Goal: Check status: Check status

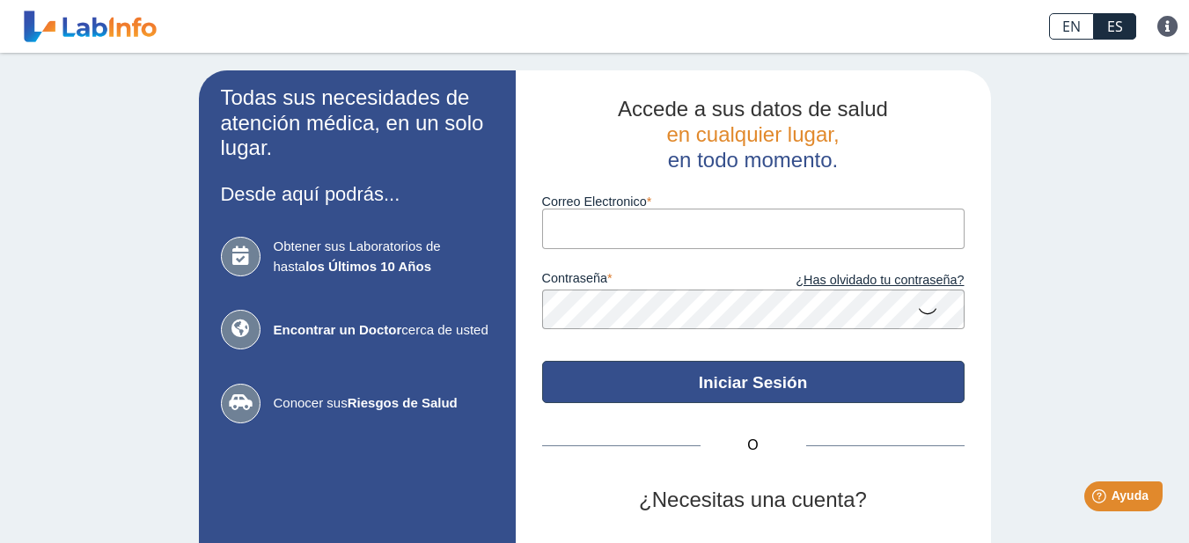
type input "[EMAIL_ADDRESS][DOMAIN_NAME]"
click at [714, 386] on button "Iniciar Sesión" at bounding box center [753, 382] width 422 height 42
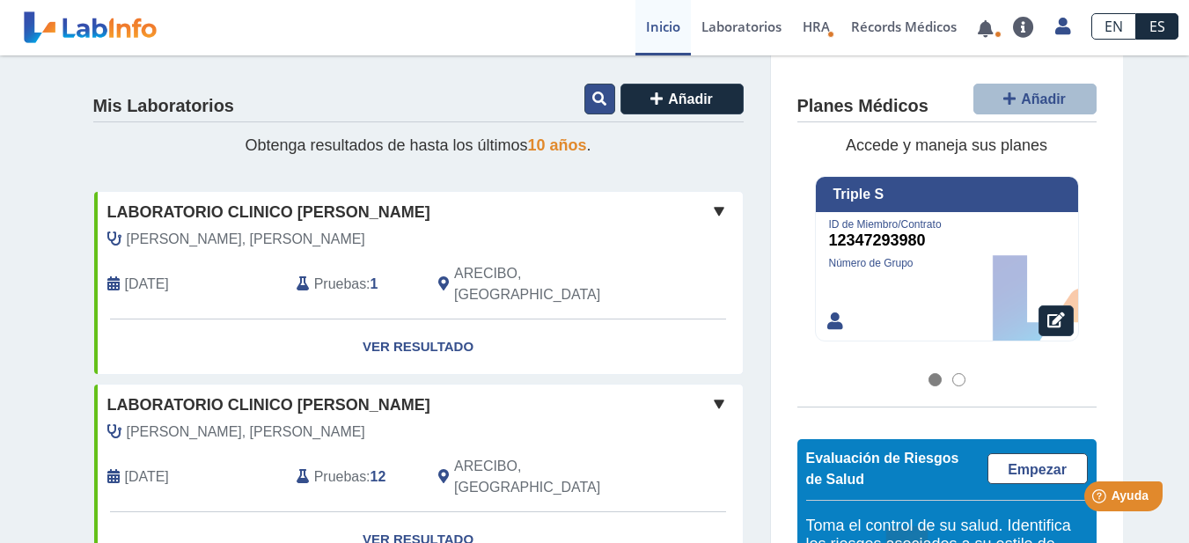
click at [592, 106] on icon at bounding box center [599, 99] width 14 height 14
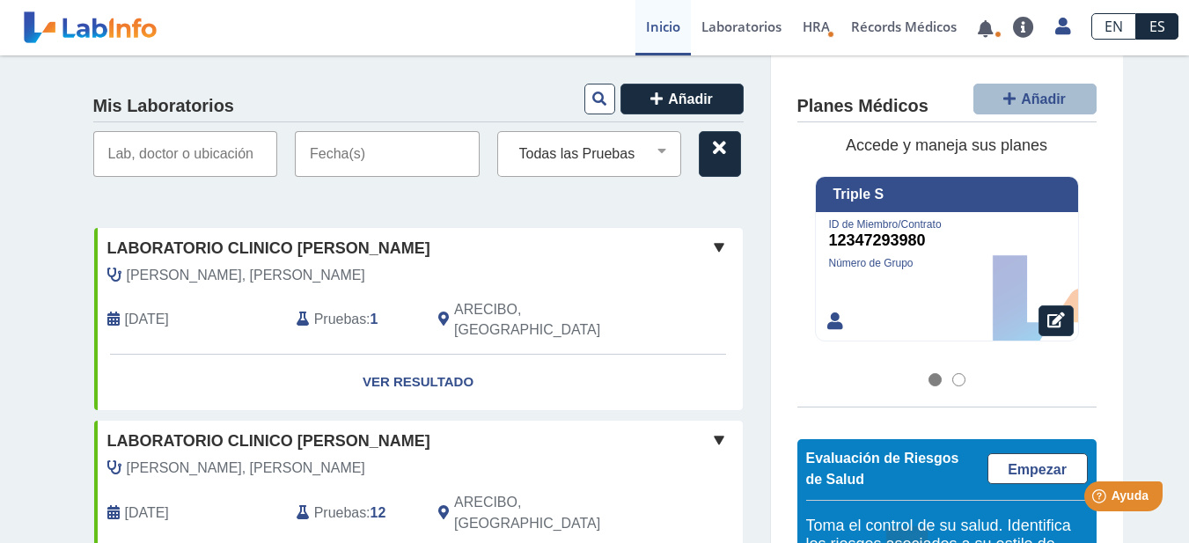
click at [336, 156] on input "text" at bounding box center [387, 154] width 185 height 46
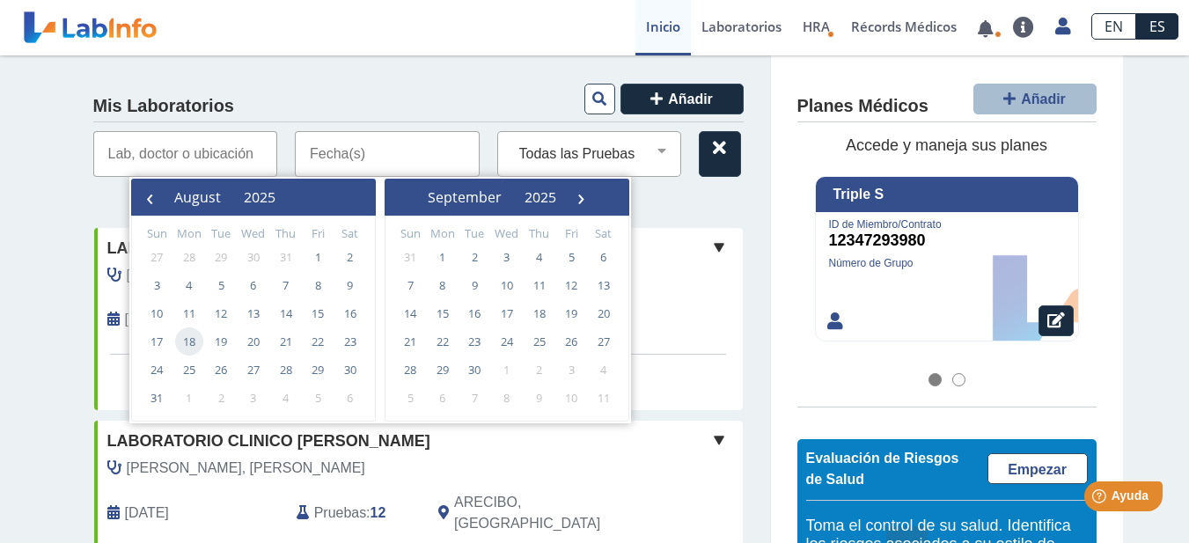
click at [189, 341] on span "18" at bounding box center [189, 341] width 28 height 28
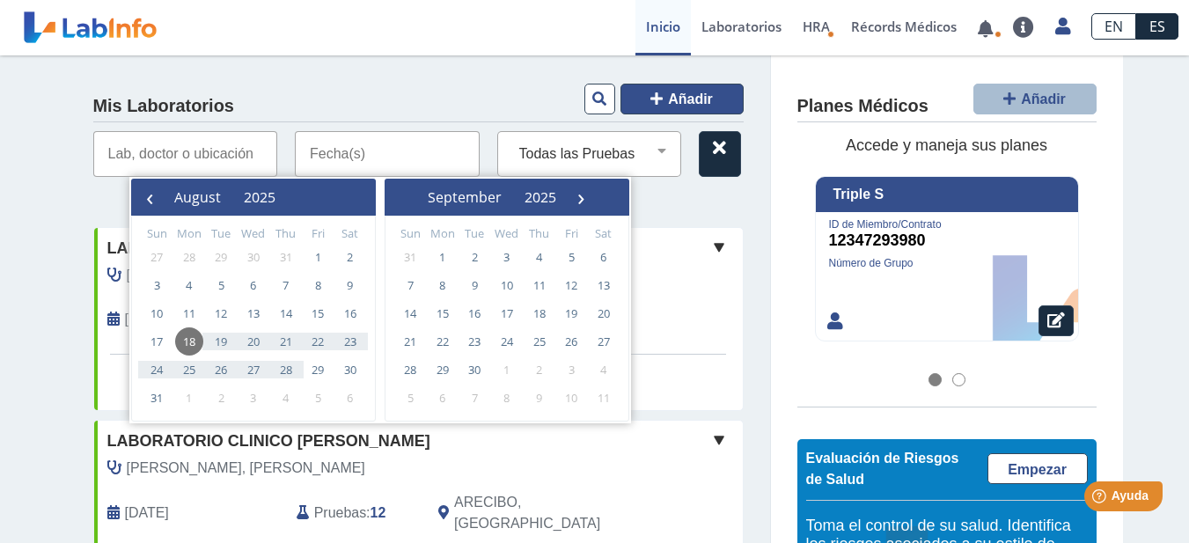
click at [686, 94] on span "Añadir" at bounding box center [690, 99] width 45 height 15
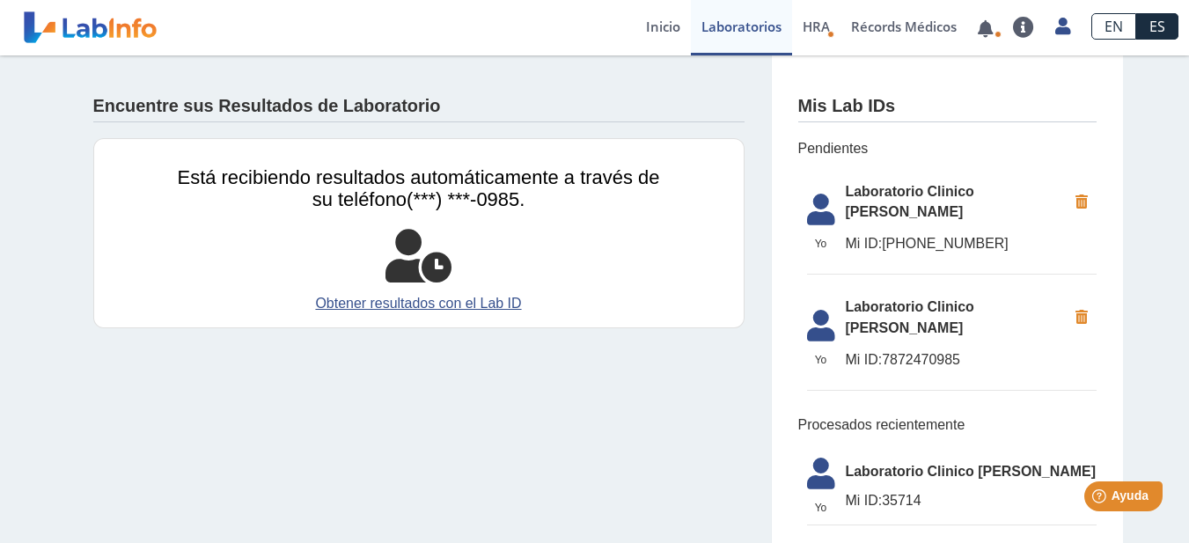
click at [898, 199] on span "Laboratorio Clinico [PERSON_NAME]" at bounding box center [956, 202] width 221 height 42
click at [834, 194] on icon at bounding box center [820, 215] width 49 height 42
click at [873, 206] on li "Yo Yo Laboratorio Clinico Del [PERSON_NAME] Mi ID: [PHONE_NUMBER]" at bounding box center [952, 223] width 290 height 103
click at [873, 207] on li "Yo Yo Laboratorio Clinico Del [PERSON_NAME] Mi ID: [PHONE_NUMBER]" at bounding box center [952, 223] width 290 height 103
drag, startPoint x: 909, startPoint y: 205, endPoint x: 928, endPoint y: 217, distance: 22.9
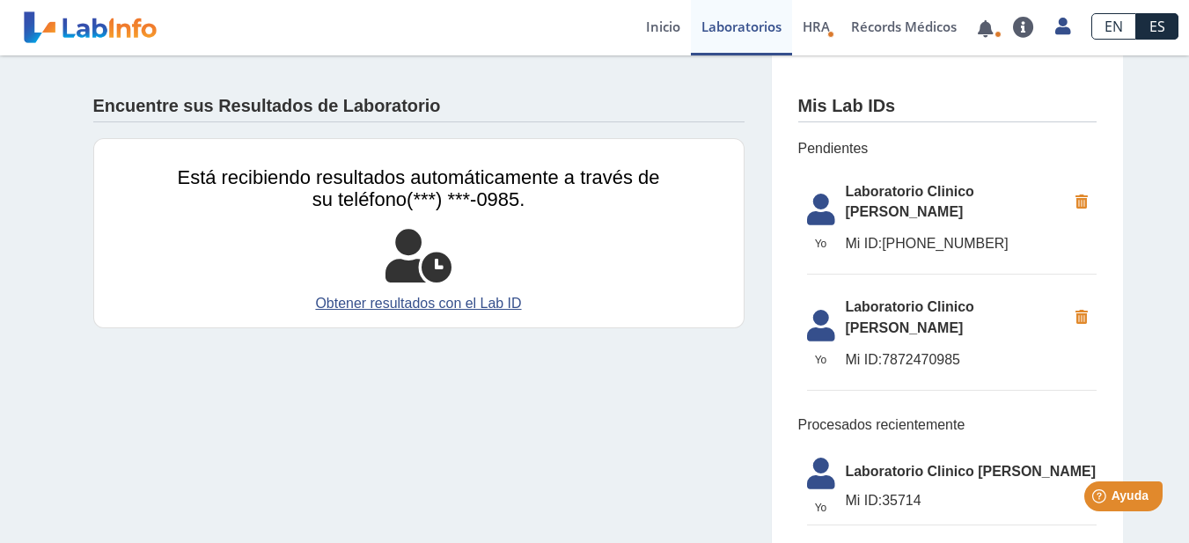
click at [910, 206] on li "Yo Yo Laboratorio Clinico Del [PERSON_NAME] Mi ID: [PHONE_NUMBER]" at bounding box center [952, 223] width 290 height 103
click at [933, 233] on span "Mi ID: [PHONE_NUMBER]" at bounding box center [956, 243] width 221 height 21
click at [957, 349] on span "Mi ID: 7872470985" at bounding box center [956, 359] width 221 height 21
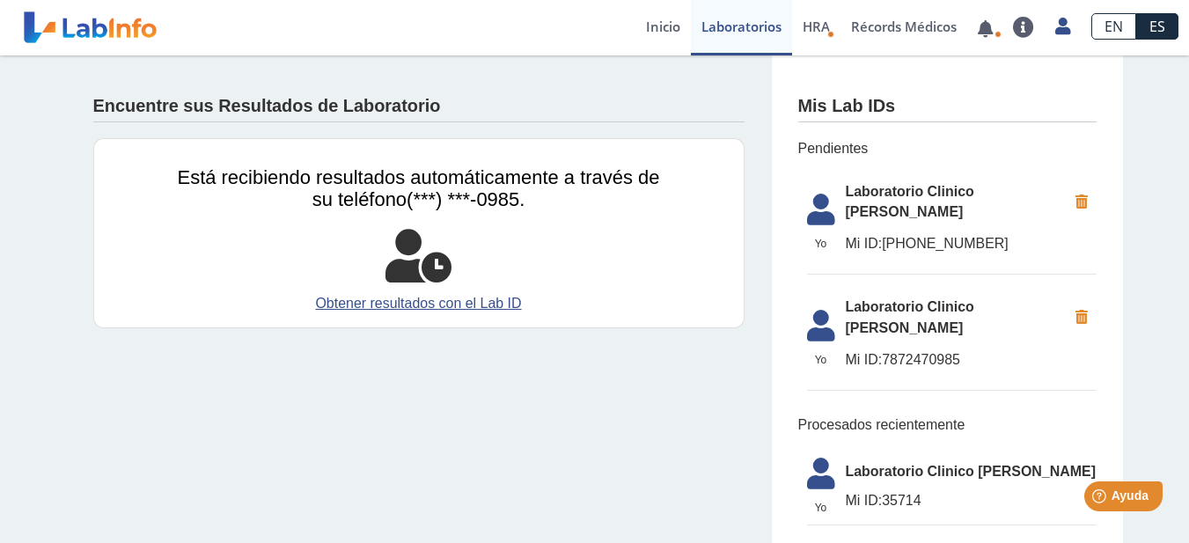
click at [623, 276] on div at bounding box center [419, 256] width 482 height 53
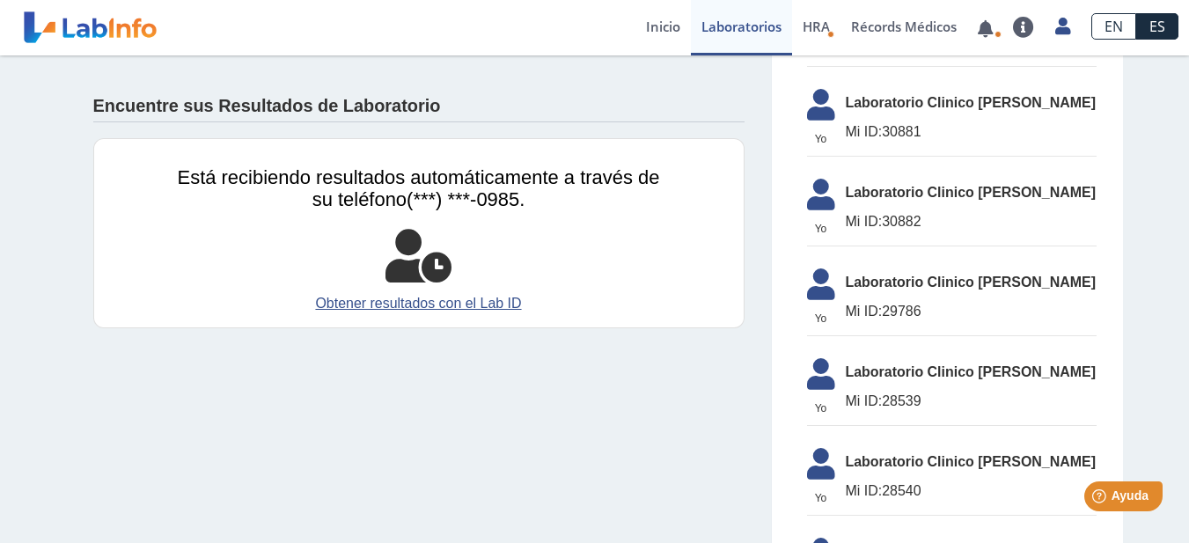
scroll to position [616, 0]
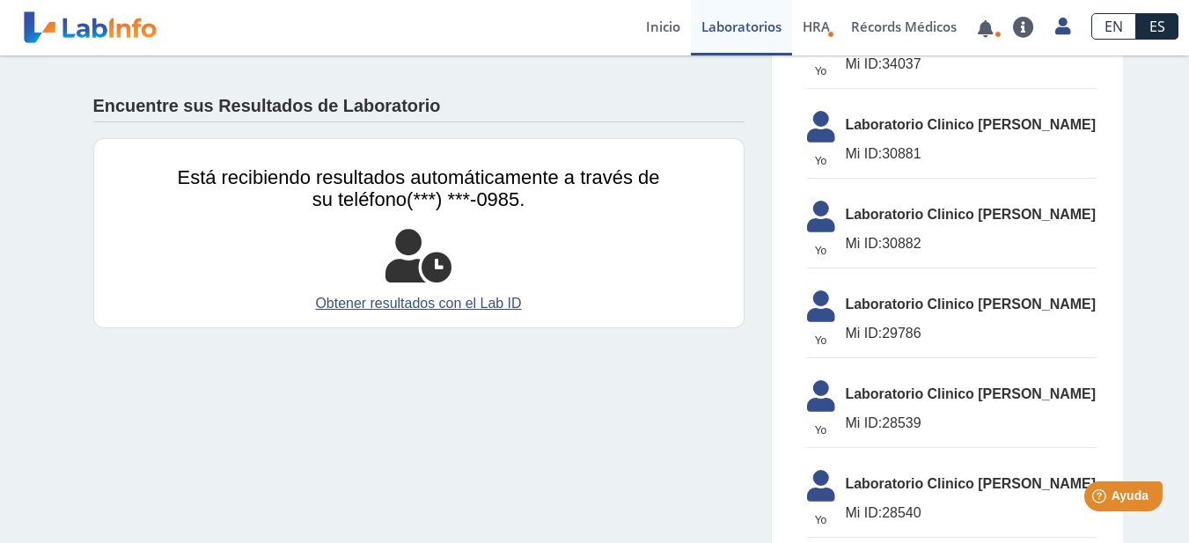
click at [897, 233] on span "Mi ID: 30882" at bounding box center [971, 243] width 251 height 21
click at [840, 192] on li "Yo Yo Laboratorio Clinico [PERSON_NAME] Mi ID: 30882" at bounding box center [952, 230] width 290 height 77
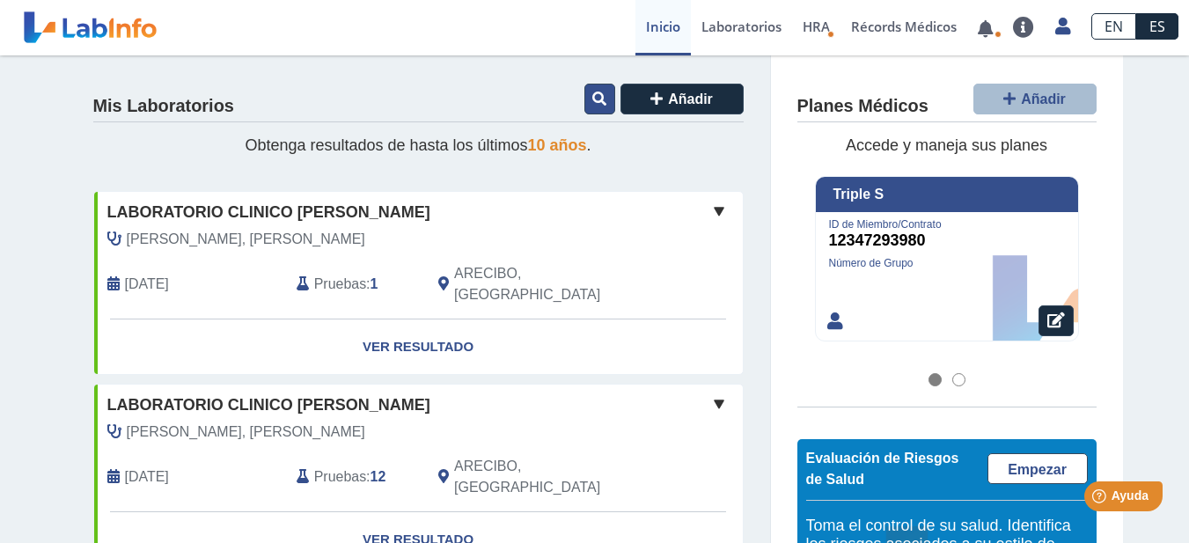
click at [592, 100] on icon at bounding box center [599, 99] width 14 height 14
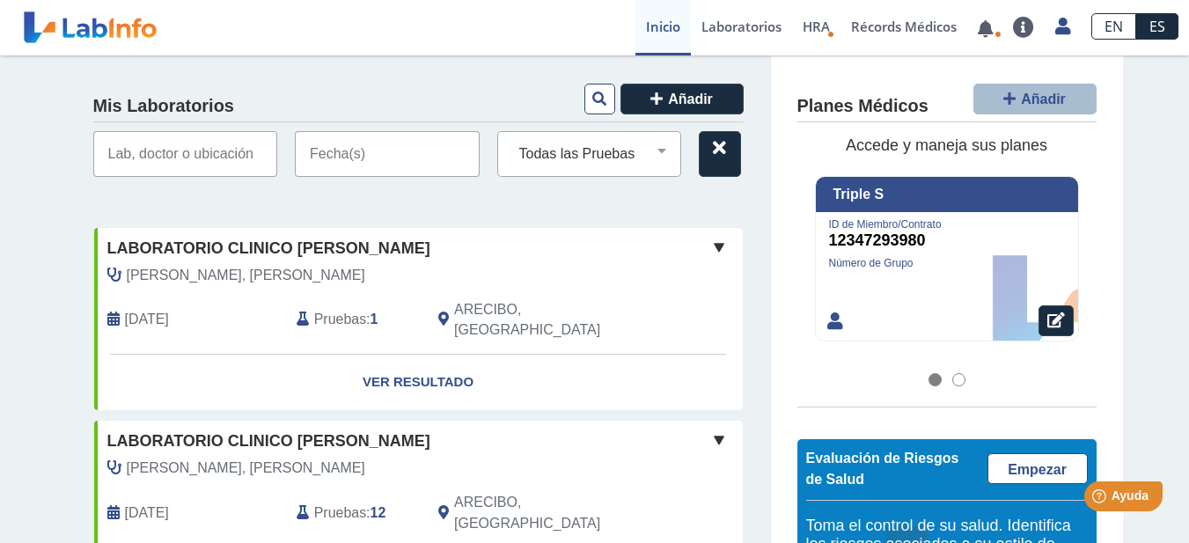
click at [198, 159] on input "text" at bounding box center [185, 154] width 185 height 46
click at [198, 158] on input "text" at bounding box center [185, 154] width 185 height 46
click at [312, 158] on input "text" at bounding box center [387, 154] width 185 height 46
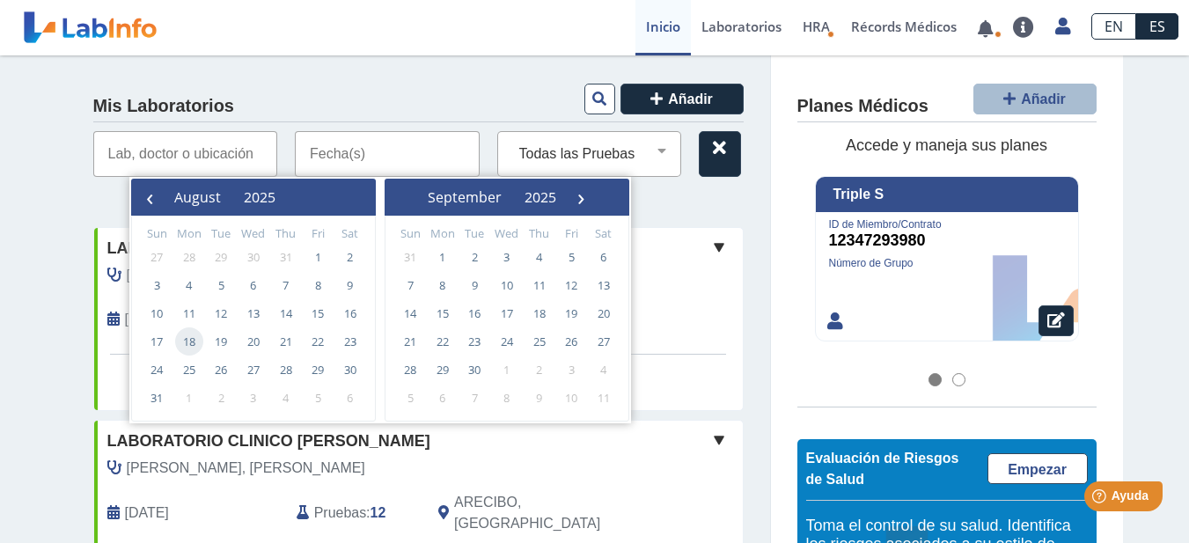
click at [186, 341] on span "18" at bounding box center [189, 341] width 28 height 28
type input "[DATE] - [DATE]"
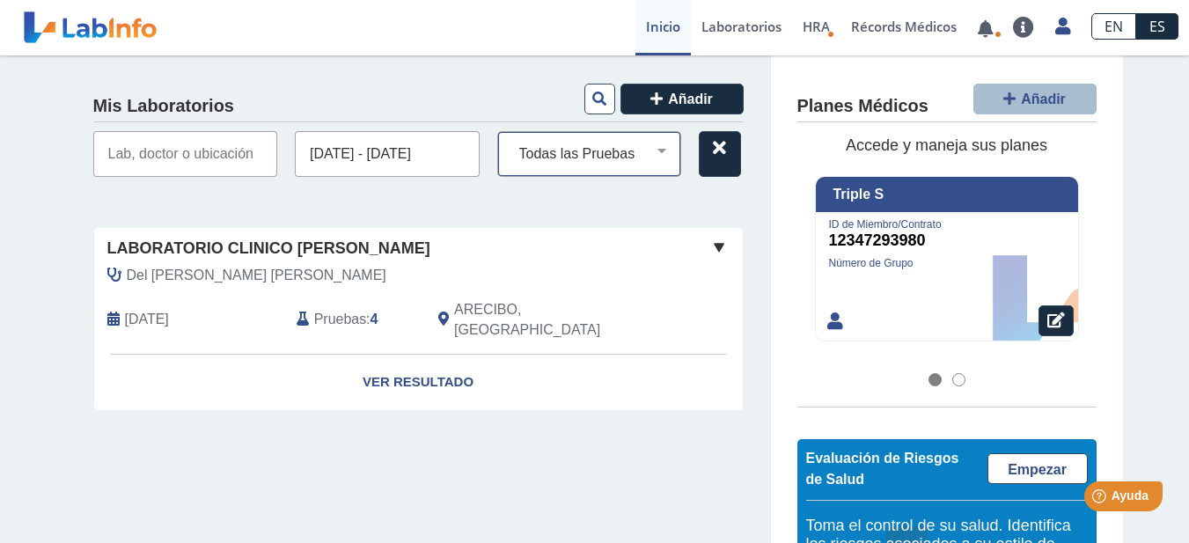
click at [646, 156] on select "Todas las Pruebas (w)-creatinine spot (w)-ra latex qual (w)-[MEDICAL_DATA] [MED…" at bounding box center [596, 154] width 169 height 23
click at [560, 158] on select "Todas las Pruebas (w)-creatinine spot (w)-ra latex qual (w)-[MEDICAL_DATA] [MED…" at bounding box center [596, 154] width 169 height 23
click at [560, 158] on select "Todas las Pruebas (w)-creatinine spot (w)-ra latex qual (w)-urinalysis basic me…" at bounding box center [596, 154] width 169 height 23
click at [450, 205] on div "Mis Laboratorios Añadir 08/18/2025 - 08/18/2025 Todas las Pruebas (w)-creatinin…" at bounding box center [419, 380] width 704 height 650
click at [375, 362] on link "Ver Resultado" at bounding box center [418, 382] width 649 height 55
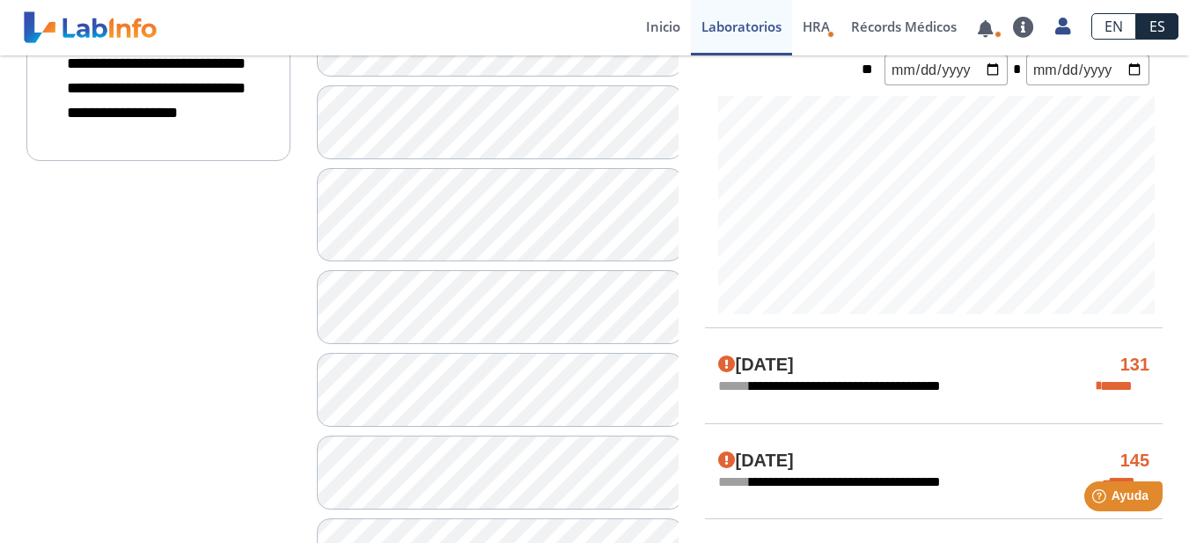
scroll to position [704, 0]
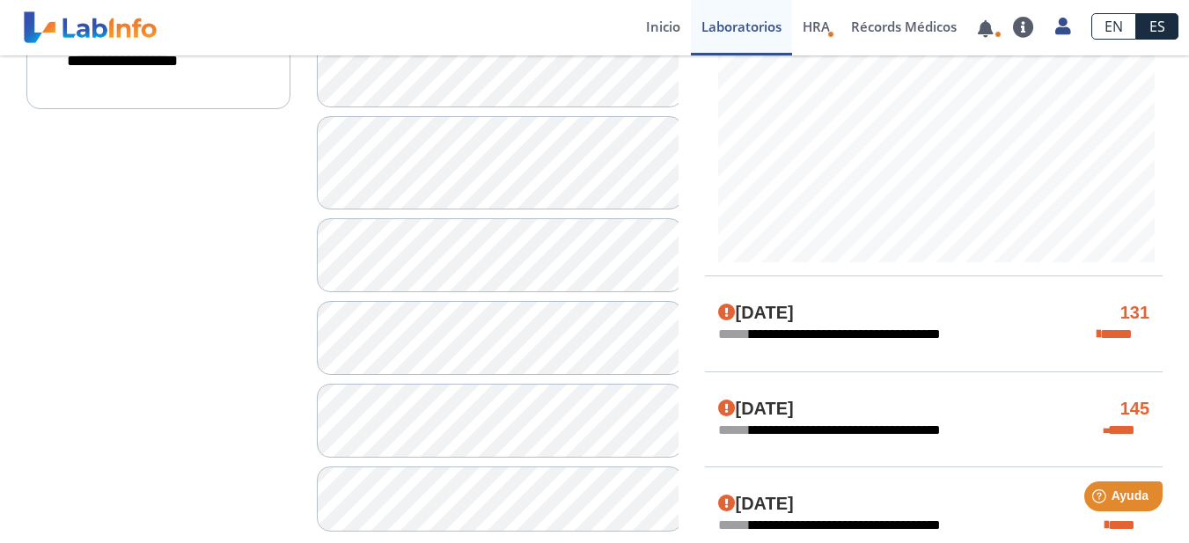
drag, startPoint x: 772, startPoint y: 309, endPoint x: 747, endPoint y: 310, distance: 24.7
click at [771, 309] on h4 "Aug 19, 2025" at bounding box center [756, 313] width 76 height 21
click at [725, 312] on icon at bounding box center [727, 313] width 18 height 18
click at [762, 312] on h4 "Aug 19, 2025" at bounding box center [756, 313] width 76 height 21
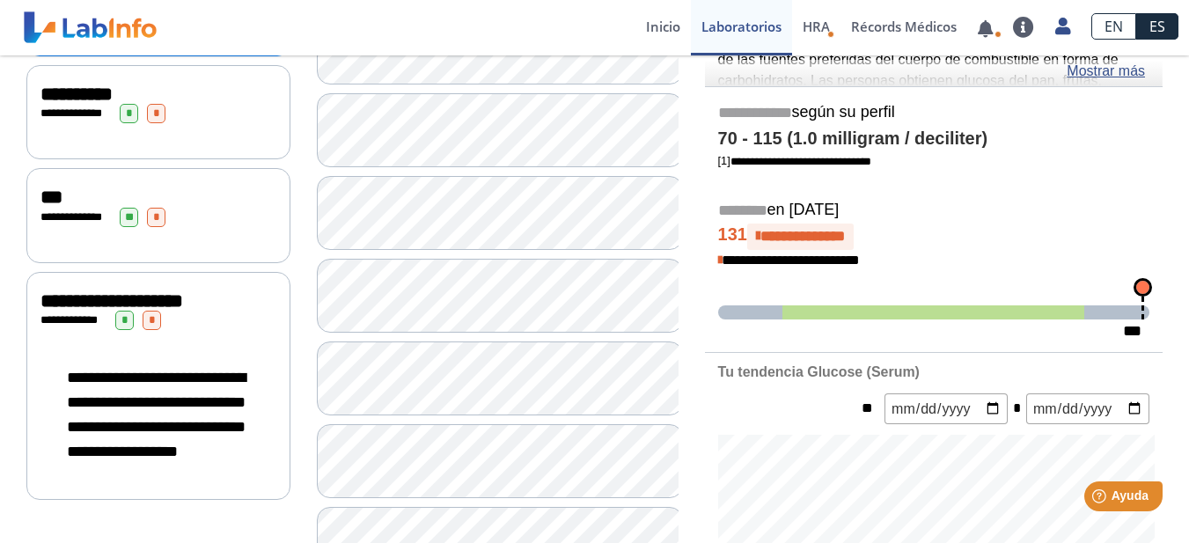
scroll to position [176, 0]
